Goal: Obtain resource: Download file/media

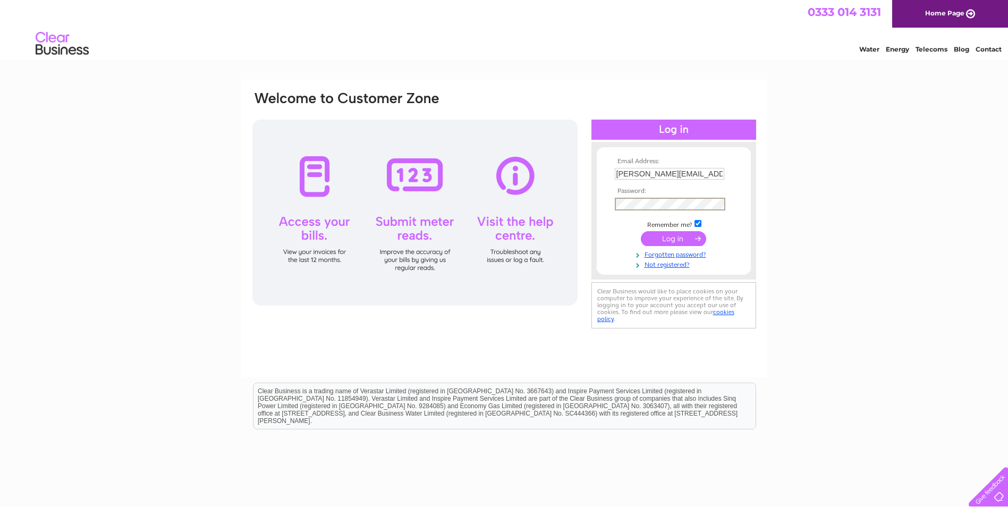
click at [641, 231] on input "submit" at bounding box center [673, 238] width 65 height 15
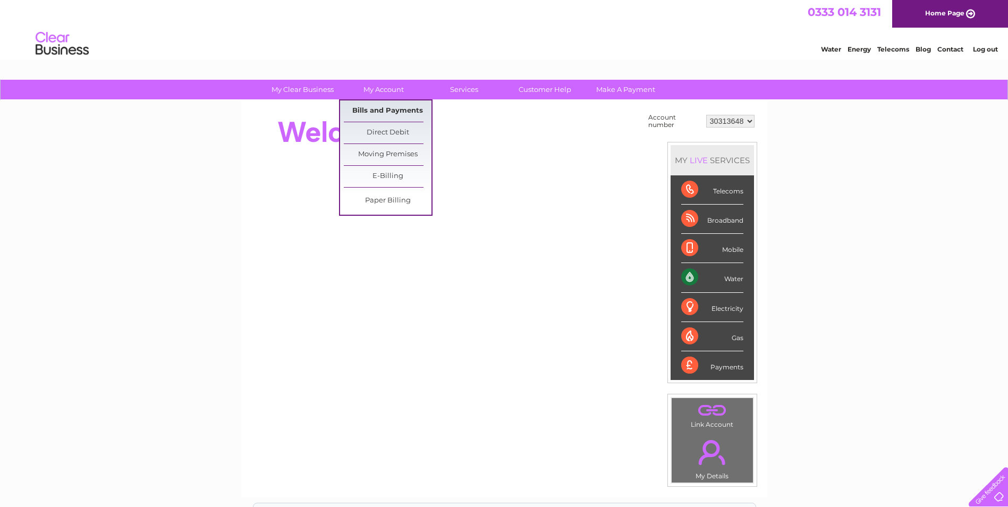
click at [391, 109] on link "Bills and Payments" at bounding box center [388, 110] width 88 height 21
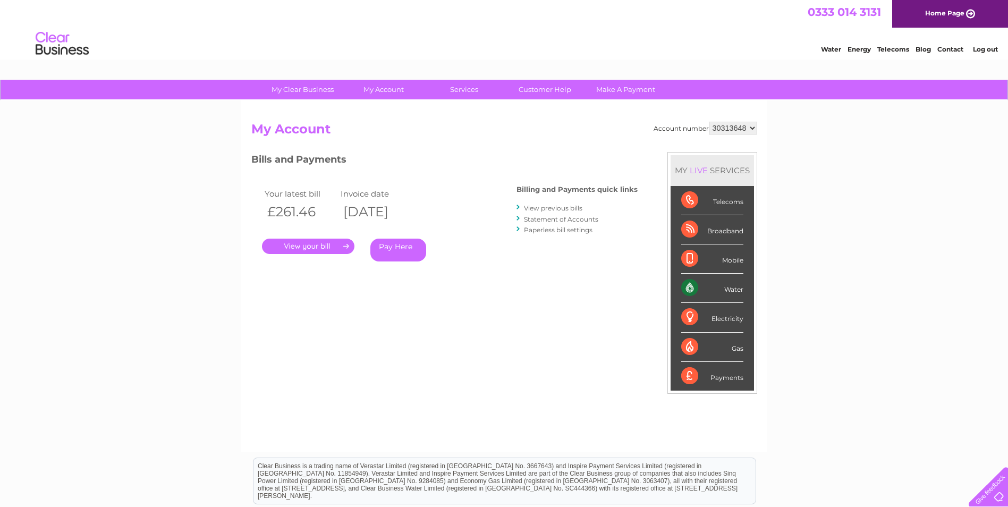
click at [321, 244] on link "." at bounding box center [308, 246] width 92 height 15
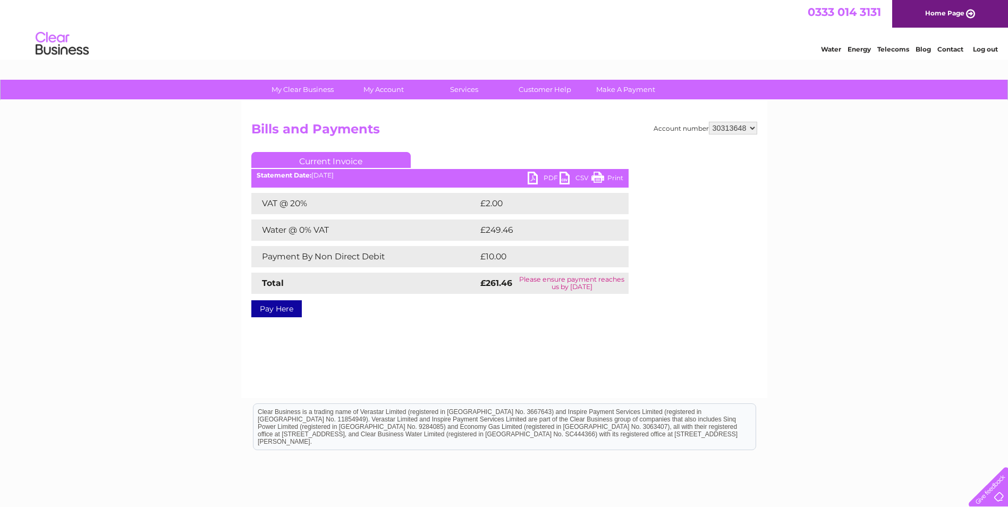
click at [549, 172] on link "PDF" at bounding box center [543, 179] width 32 height 15
click at [989, 49] on link "Log out" at bounding box center [985, 49] width 25 height 8
